Goal: Task Accomplishment & Management: Manage account settings

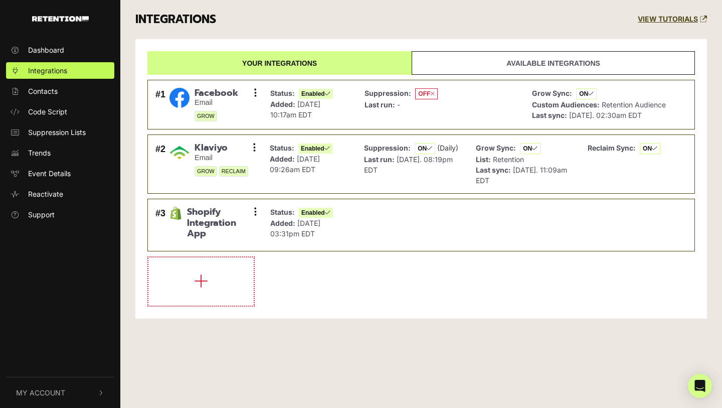
click at [45, 388] on span "My Account" at bounding box center [40, 392] width 49 height 11
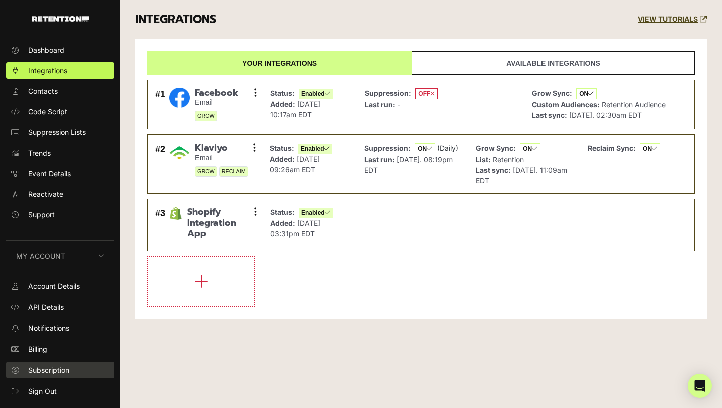
click at [45, 371] on span "Subscription" at bounding box center [48, 369] width 41 height 11
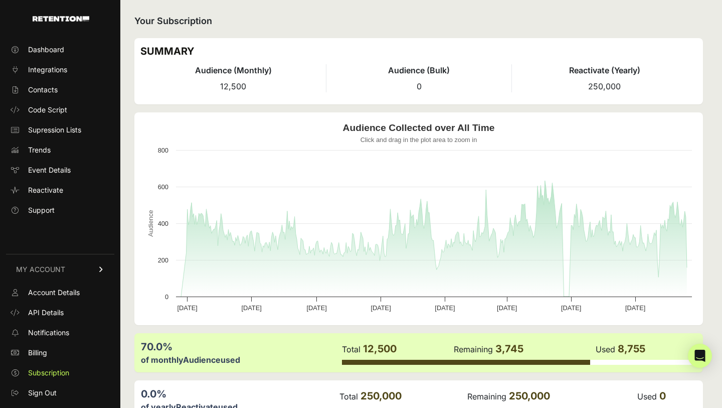
scroll to position [60, 0]
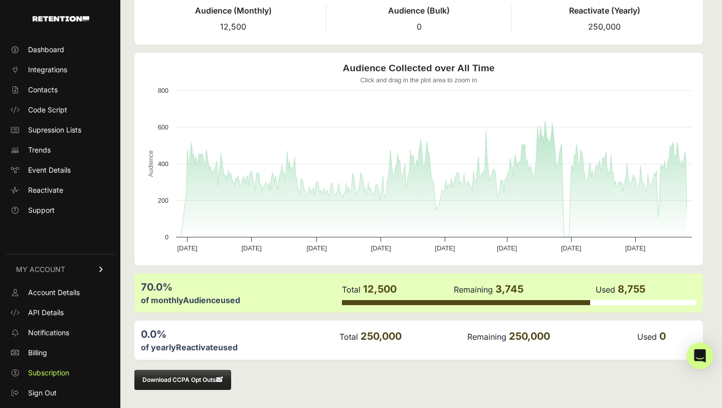
click at [691, 350] on div "Open Intercom Messenger" at bounding box center [700, 355] width 27 height 27
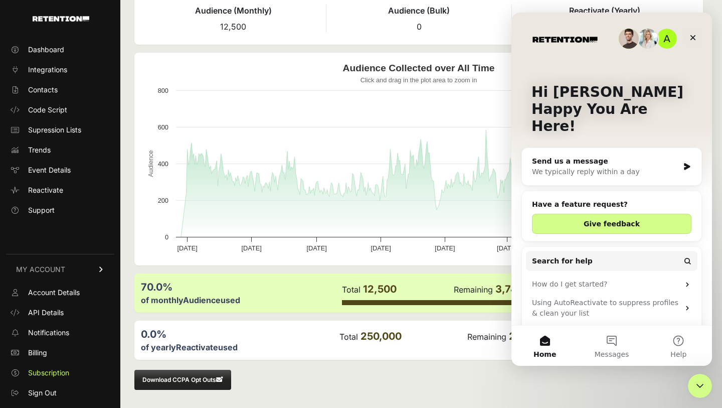
scroll to position [27, 0]
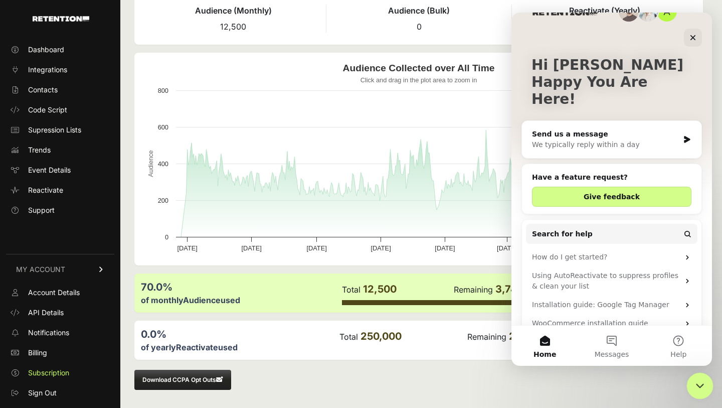
click at [704, 374] on div "Close Intercom Messenger" at bounding box center [698, 384] width 24 height 24
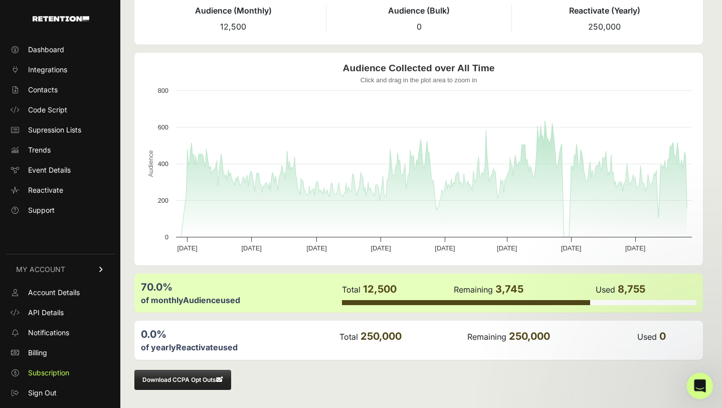
scroll to position [0, 0]
